Goal: Information Seeking & Learning: Learn about a topic

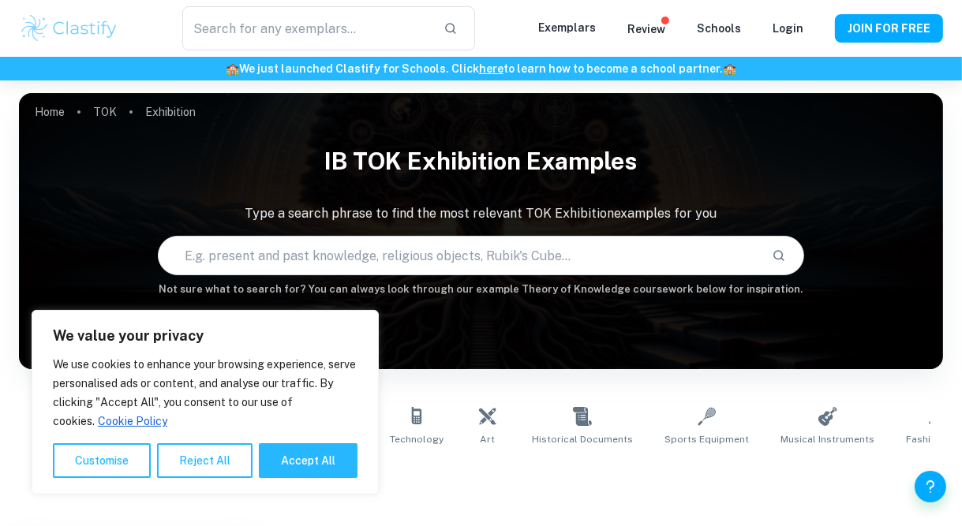
click at [567, 260] on input "text" at bounding box center [459, 256] width 601 height 44
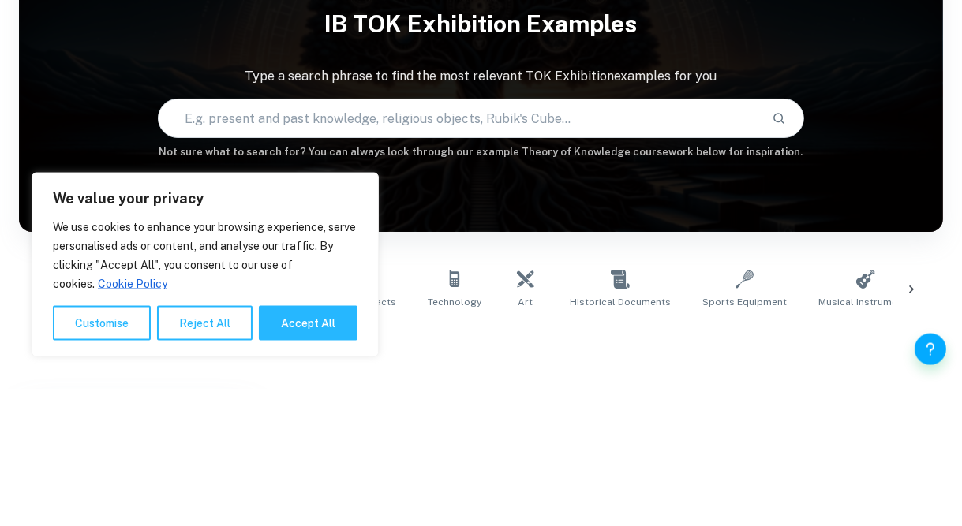
type input "how current knowledge shaped by its historical development"
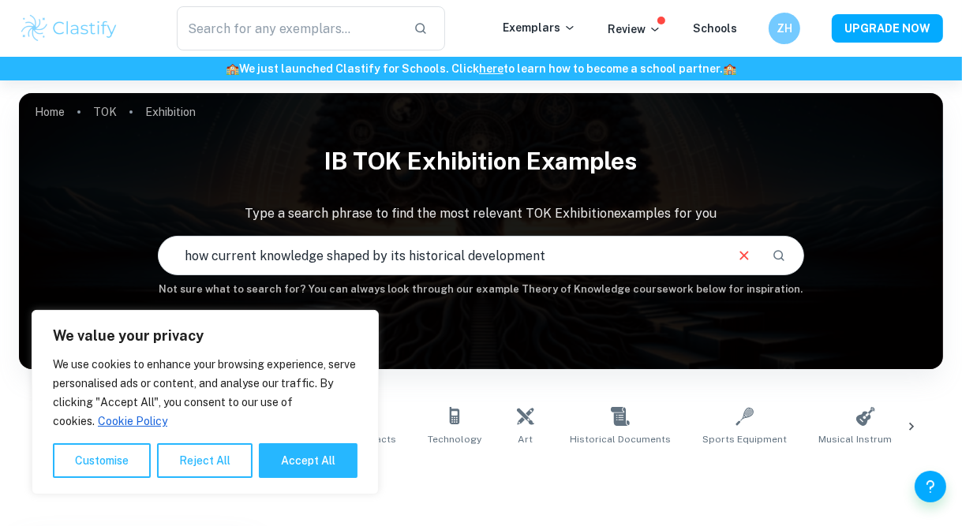
click at [780, 250] on icon "Search" at bounding box center [779, 256] width 14 height 14
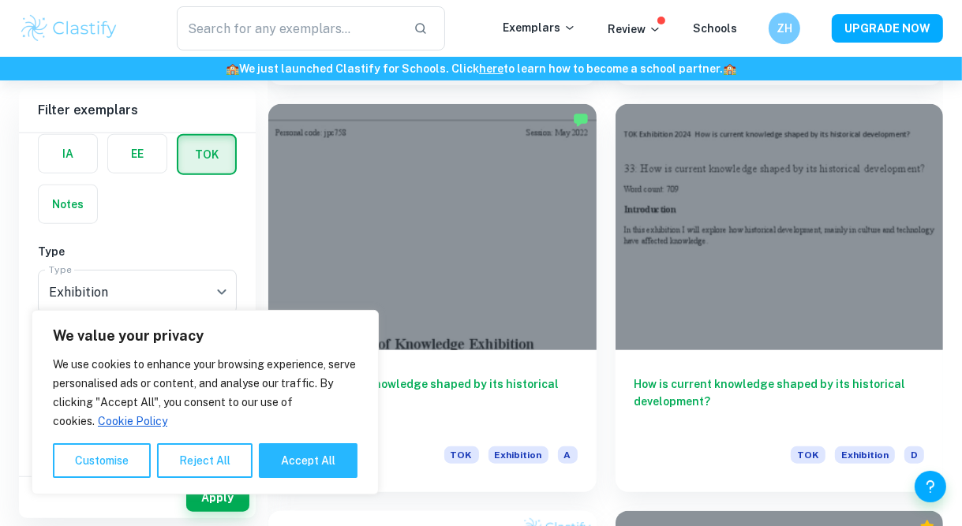
scroll to position [1269, 0]
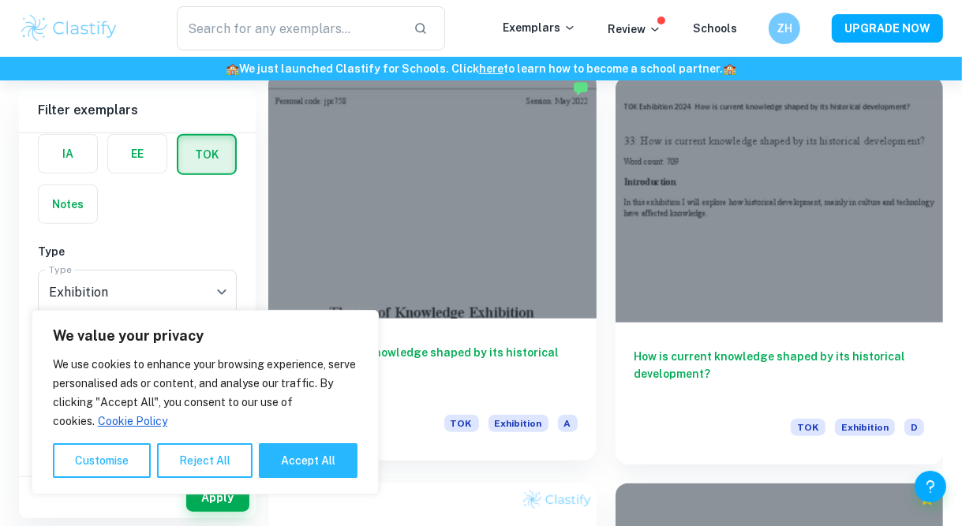
click at [486, 370] on h6 "How is current knowledge shaped by its historical development?" at bounding box center [432, 370] width 290 height 52
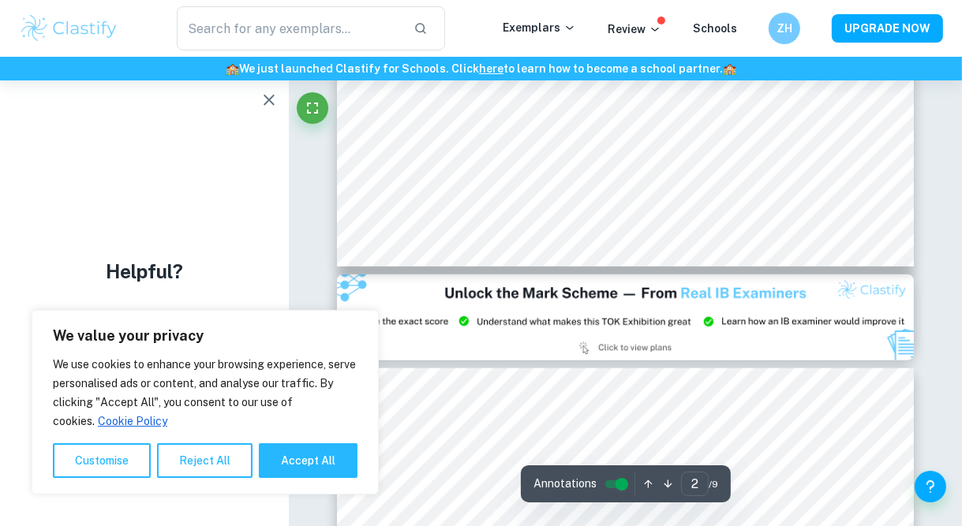
scroll to position [1424, 0]
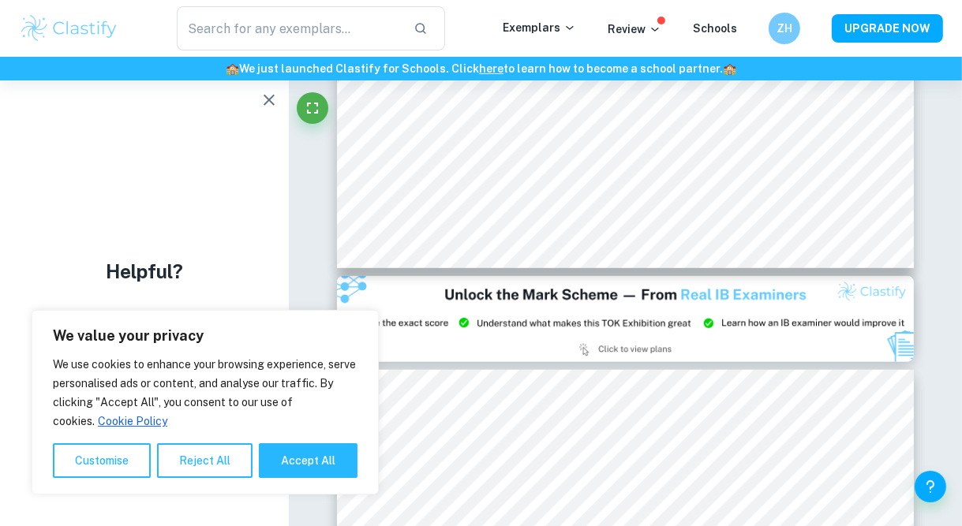
type input "3"
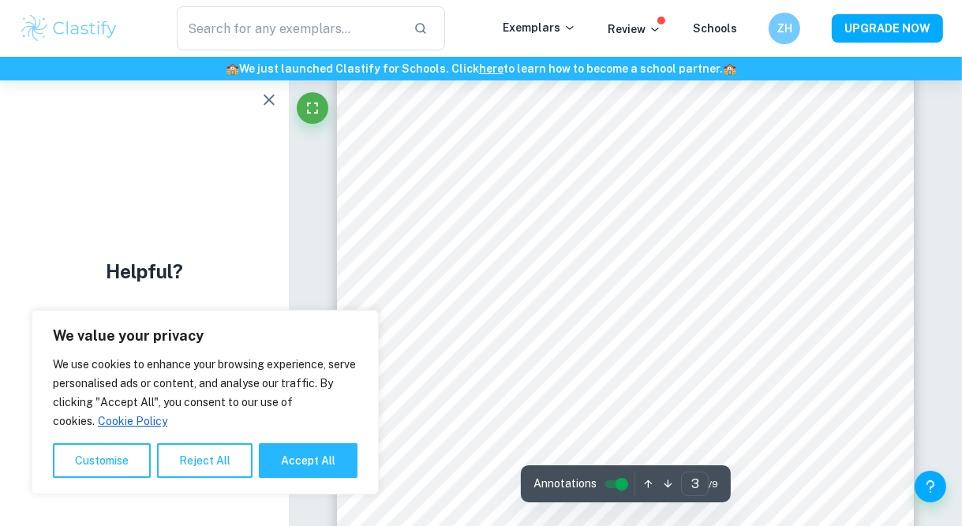
scroll to position [1818, 0]
